Goal: Transaction & Acquisition: Obtain resource

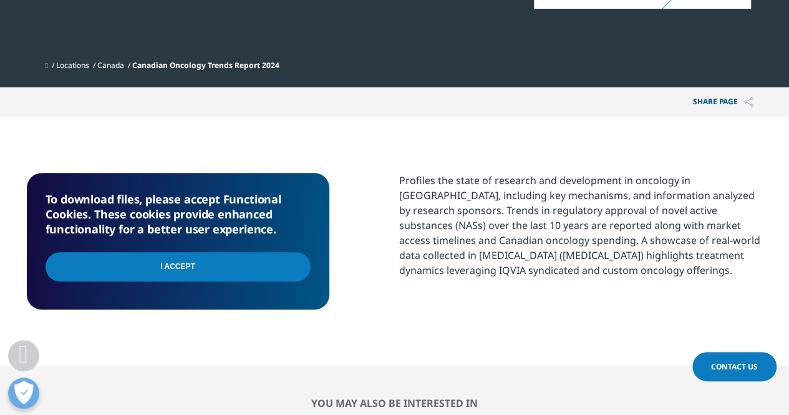
scroll to position [374, 0]
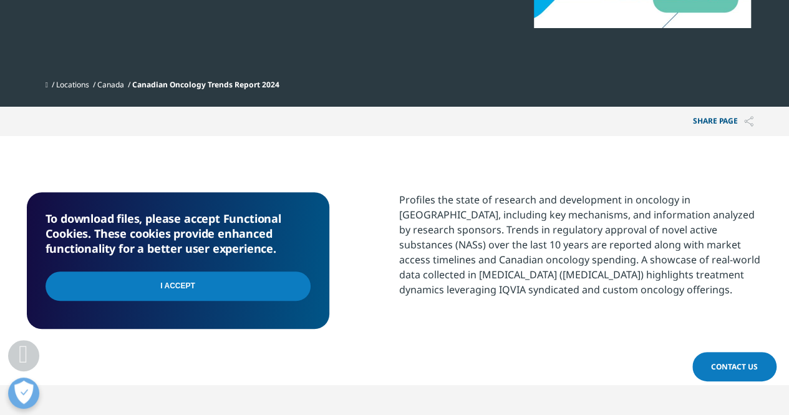
click at [268, 278] on input "I Accept" at bounding box center [178, 285] width 265 height 29
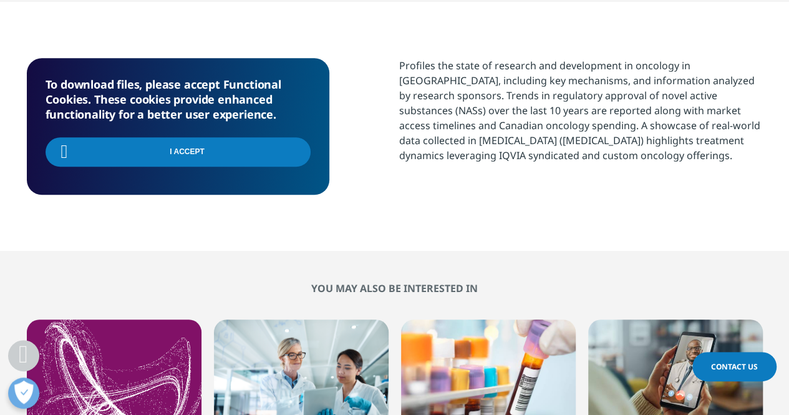
scroll to position [624, 0]
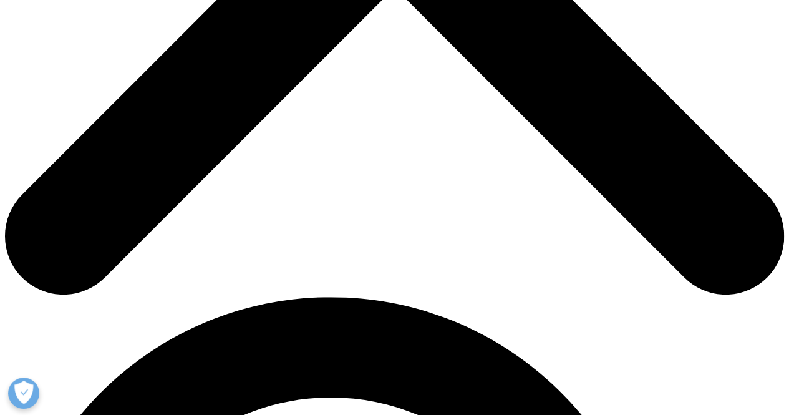
scroll to position [499, 0]
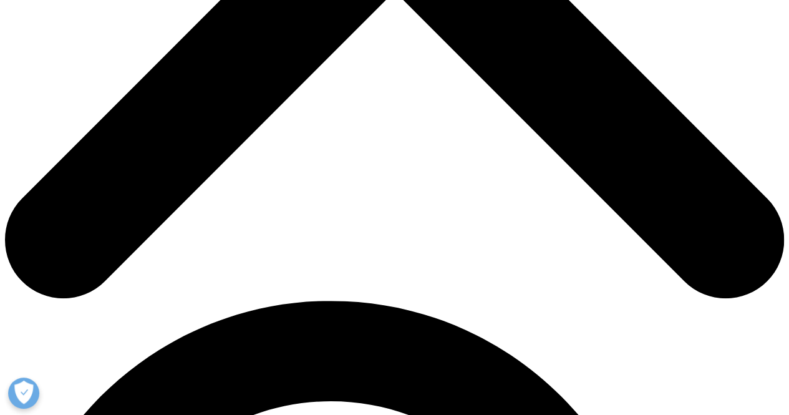
type input "[PERSON_NAME]"
type input "Long"
type input "[EMAIL_ADDRESS][DOMAIN_NAME]"
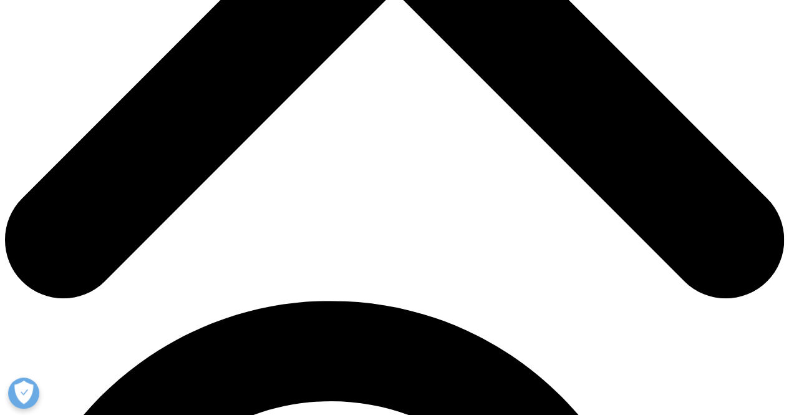
scroll to position [0, 0]
type input "Analyst"
type input "HWC"
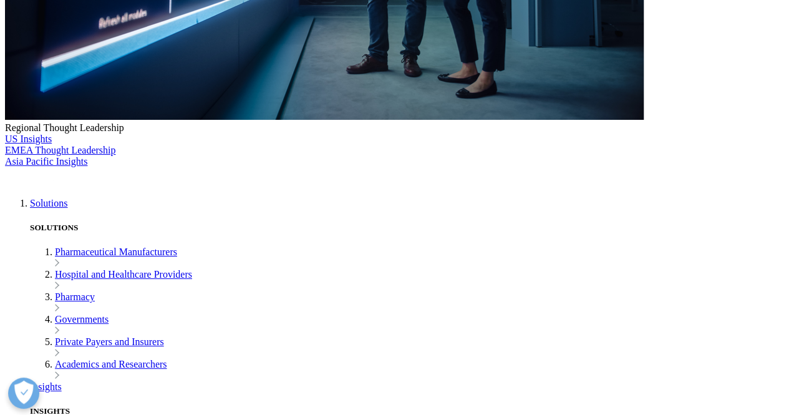
select select "Canada"
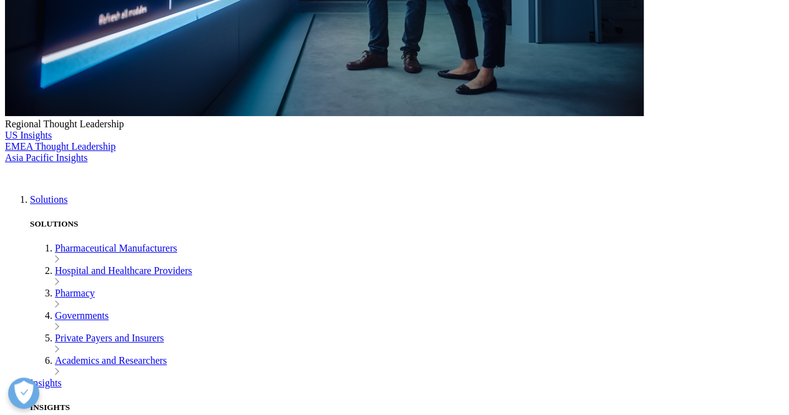
scroll to position [624, 0]
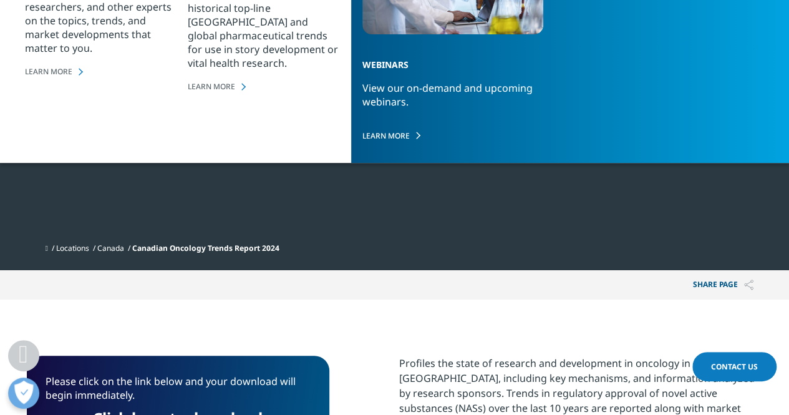
scroll to position [336, 0]
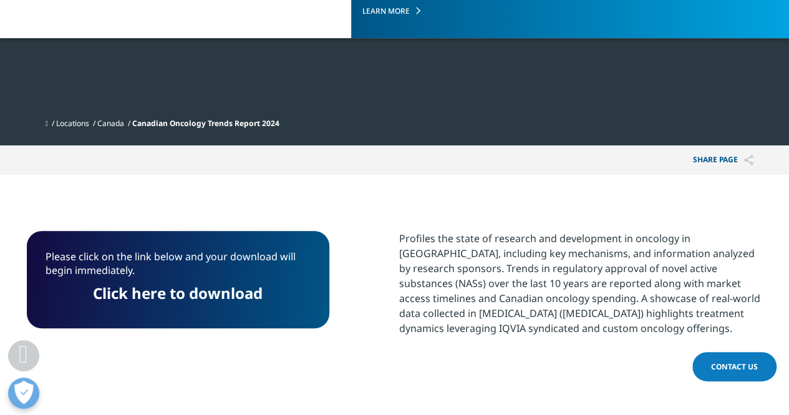
click at [175, 291] on link "Click here to download" at bounding box center [178, 293] width 170 height 21
